Goal: Task Accomplishment & Management: Use online tool/utility

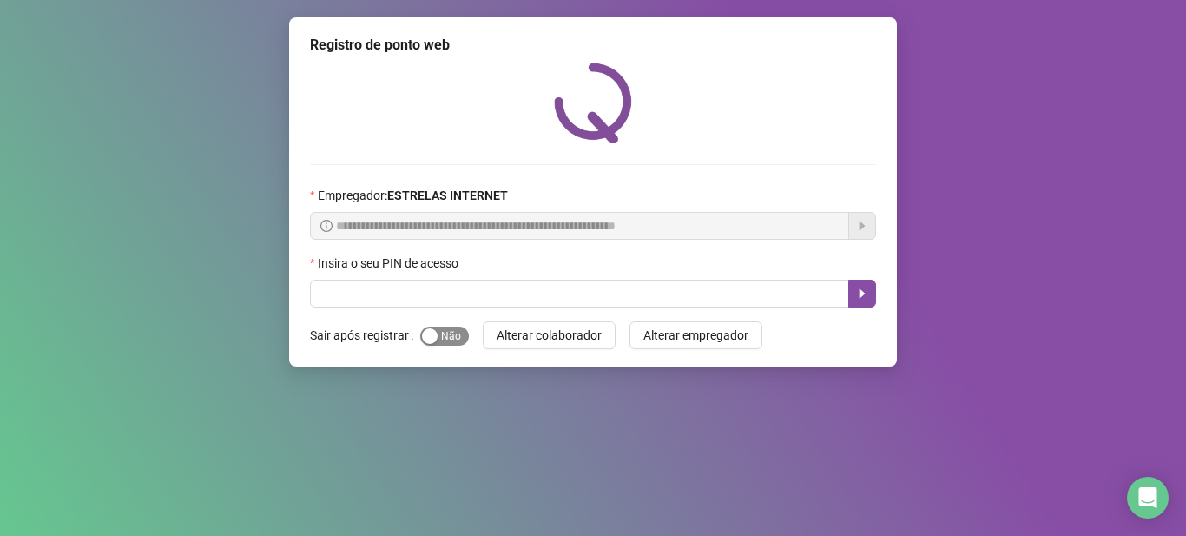
click at [440, 342] on span "Sim Não" at bounding box center [444, 336] width 49 height 19
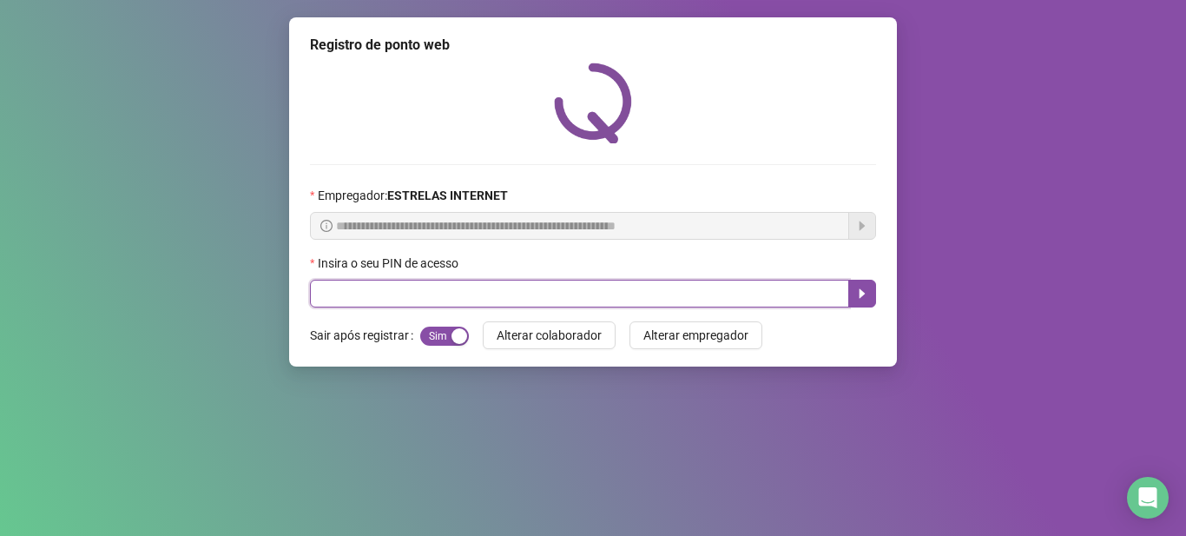
click at [463, 303] on input "text" at bounding box center [579, 294] width 539 height 28
type input "*****"
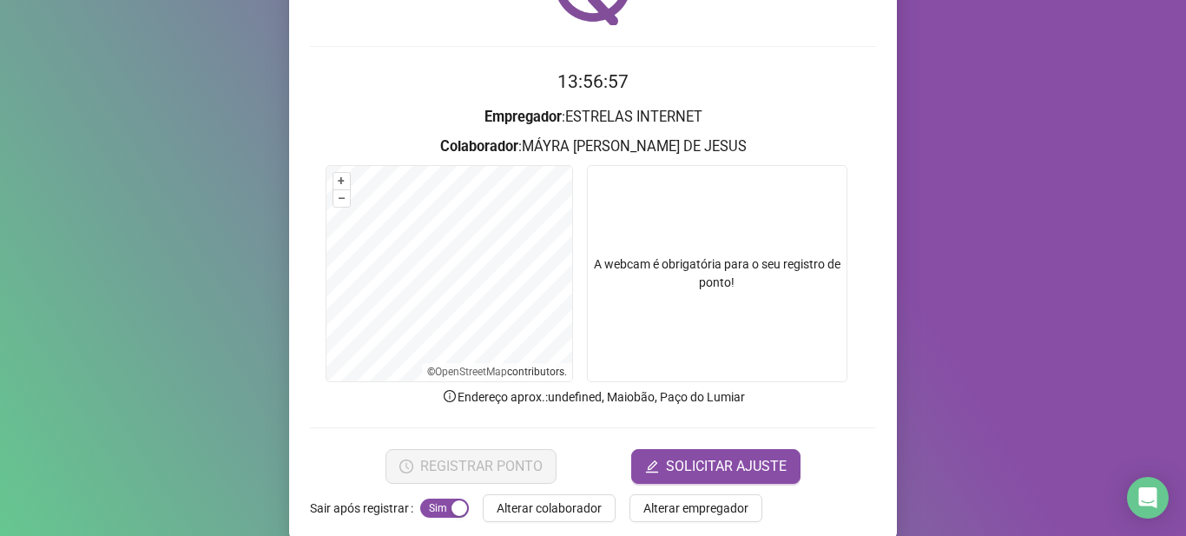
scroll to position [142, 0]
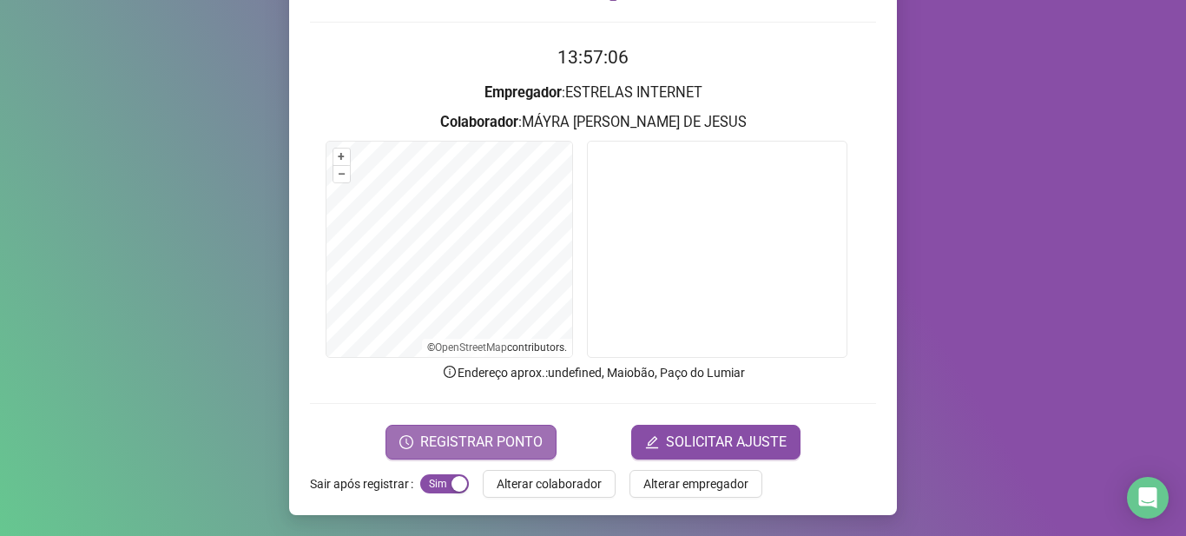
click at [472, 440] on span "REGISTRAR PONTO" at bounding box center [481, 442] width 122 height 21
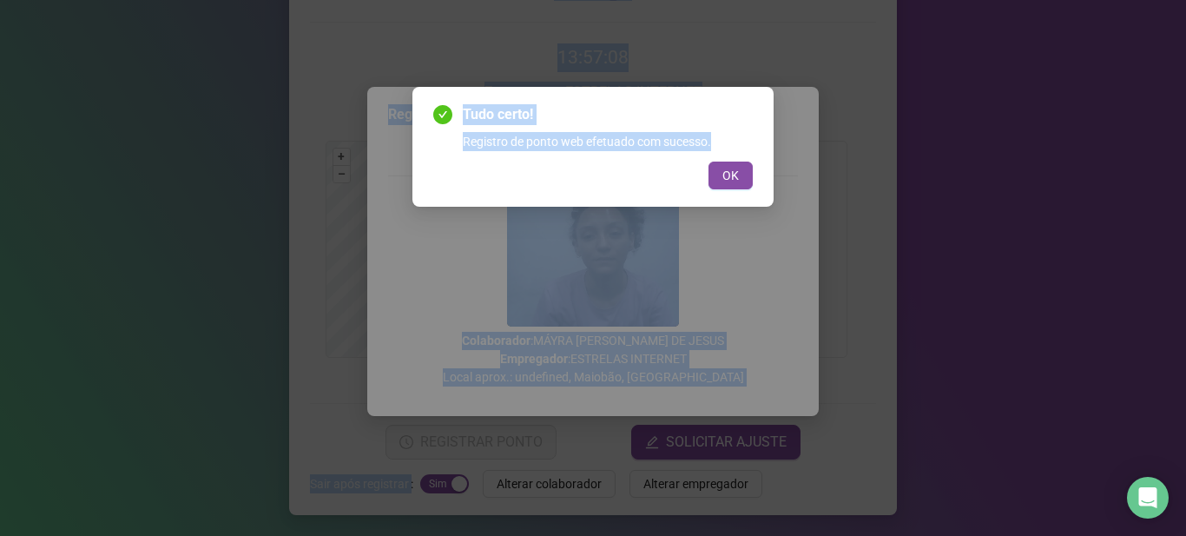
drag, startPoint x: 268, startPoint y: 532, endPoint x: 268, endPoint y: 556, distance: 23.4
click at [268, 535] on html "Página inicial Registrar ponto Espelho de ponto Meus registros Minhas solicitaç…" at bounding box center [593, 268] width 1186 height 536
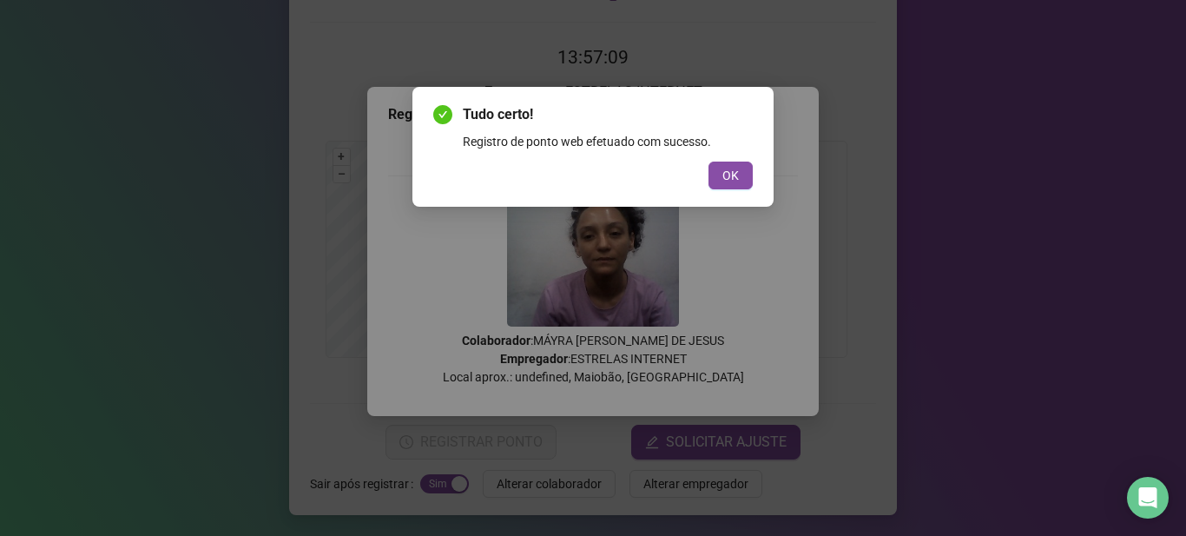
drag, startPoint x: 283, startPoint y: 466, endPoint x: 267, endPoint y: 452, distance: 21.6
click at [276, 456] on div "Tudo certo! Registro de ponto web efetuado com sucesso. OK" at bounding box center [593, 268] width 1186 height 536
drag, startPoint x: 711, startPoint y: 175, endPoint x: 684, endPoint y: 186, distance: 29.2
click at [712, 175] on button "OK" at bounding box center [731, 176] width 44 height 28
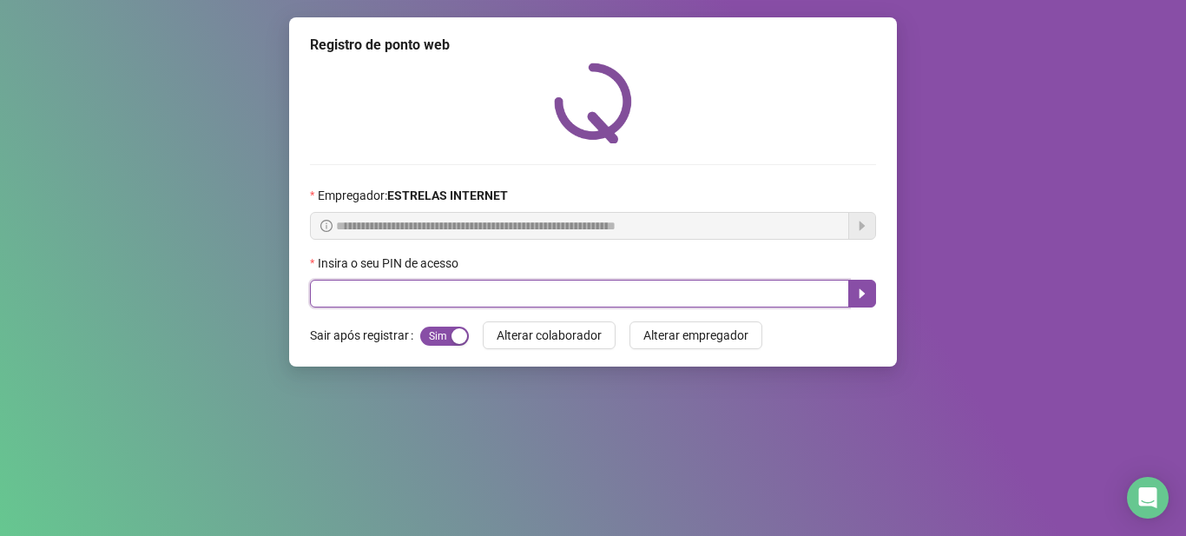
click at [424, 303] on input "text" at bounding box center [579, 294] width 539 height 28
